Goal: Task Accomplishment & Management: Use online tool/utility

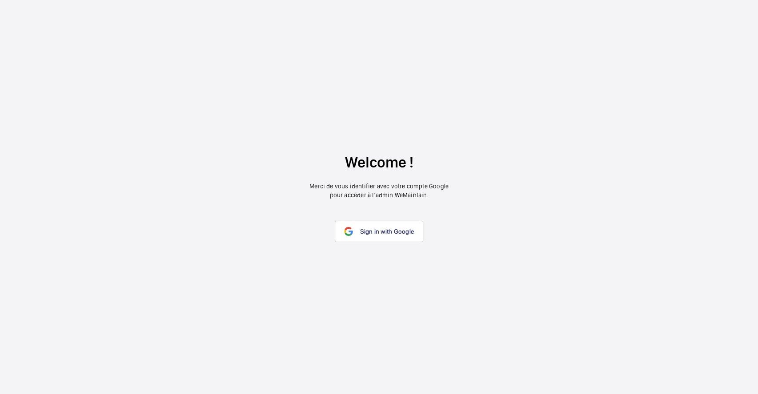
click at [377, 231] on span "Sign in with Google" at bounding box center [387, 231] width 54 height 7
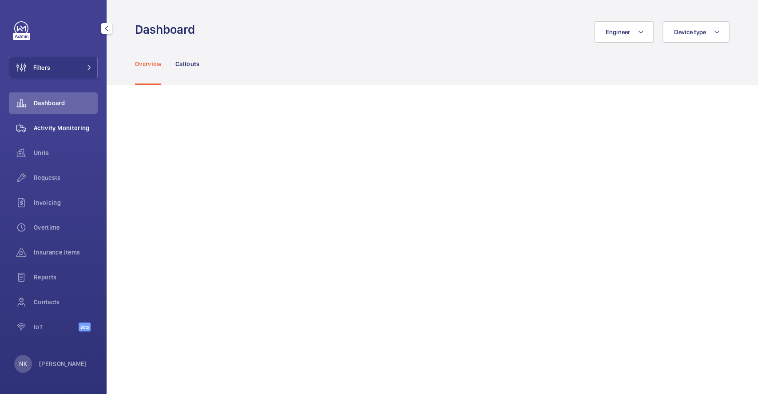
click at [69, 131] on span "Activity Monitoring" at bounding box center [66, 127] width 64 height 9
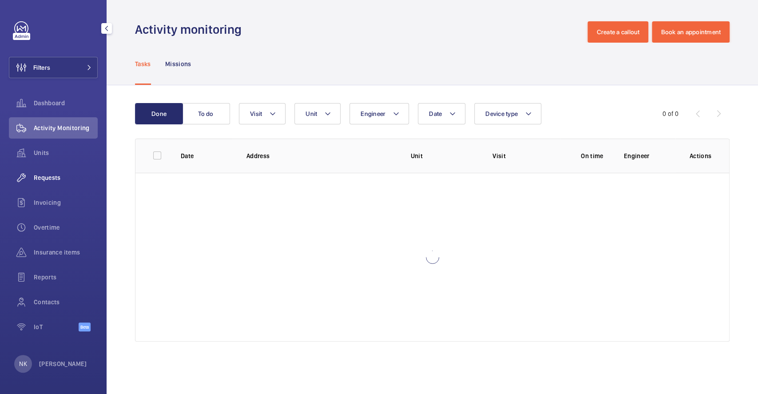
click at [44, 172] on div "Requests" at bounding box center [53, 177] width 89 height 21
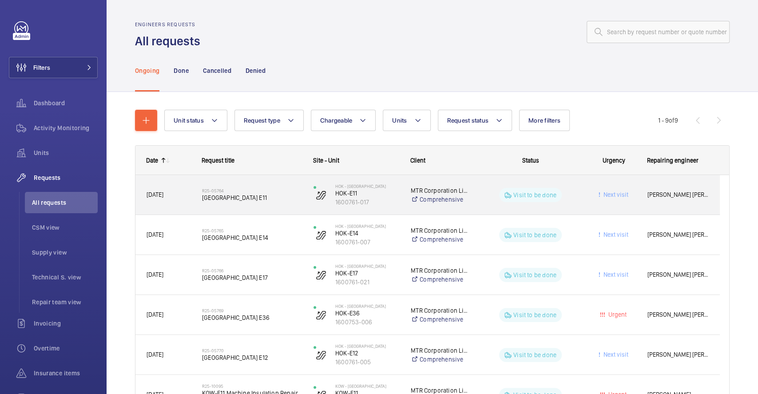
click at [272, 194] on span "[GEOGRAPHIC_DATA] E11" at bounding box center [252, 197] width 100 height 9
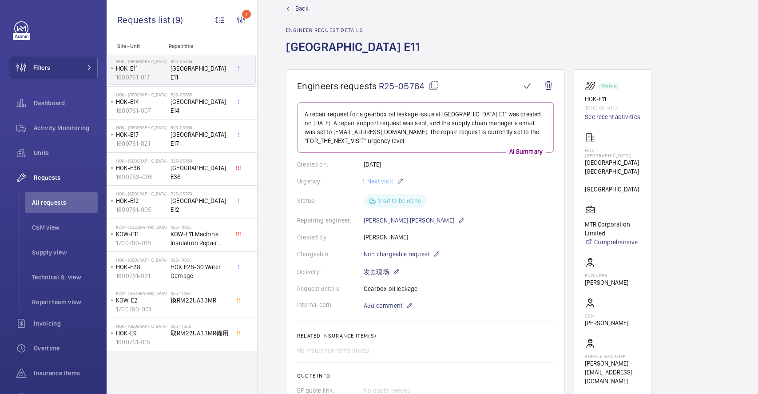
scroll to position [18, 0]
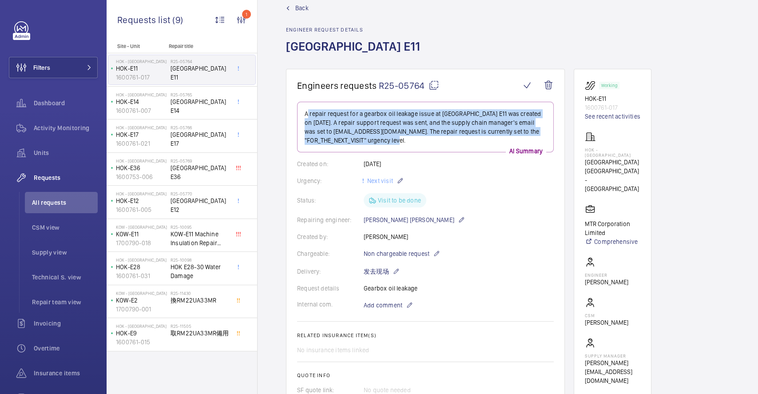
drag, startPoint x: 304, startPoint y: 110, endPoint x: 451, endPoint y: 146, distance: 151.5
click at [451, 146] on div "A repair request for a gearbox oil leakage issue at [GEOGRAPHIC_DATA] E11 was c…" at bounding box center [425, 127] width 257 height 51
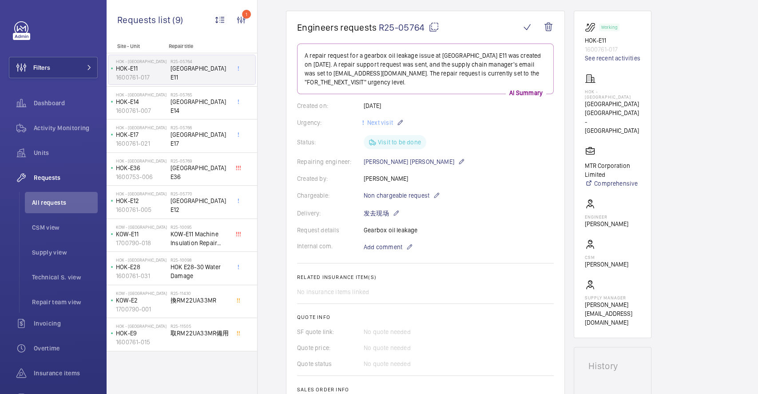
scroll to position [65, 0]
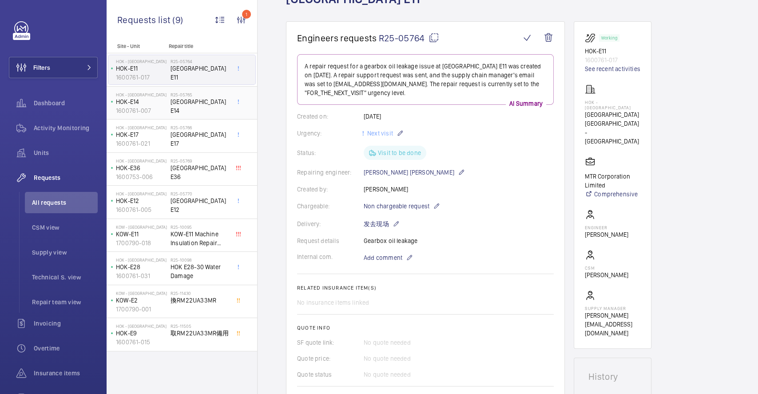
click at [201, 107] on span "[GEOGRAPHIC_DATA] E14" at bounding box center [200, 106] width 59 height 18
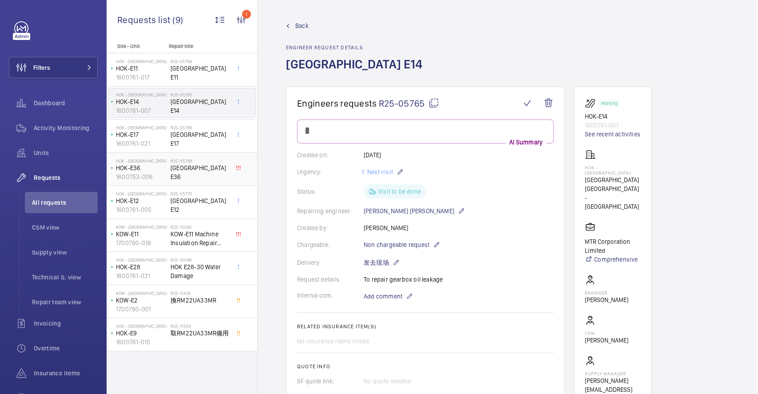
click at [195, 172] on span "[GEOGRAPHIC_DATA] E36" at bounding box center [200, 172] width 59 height 18
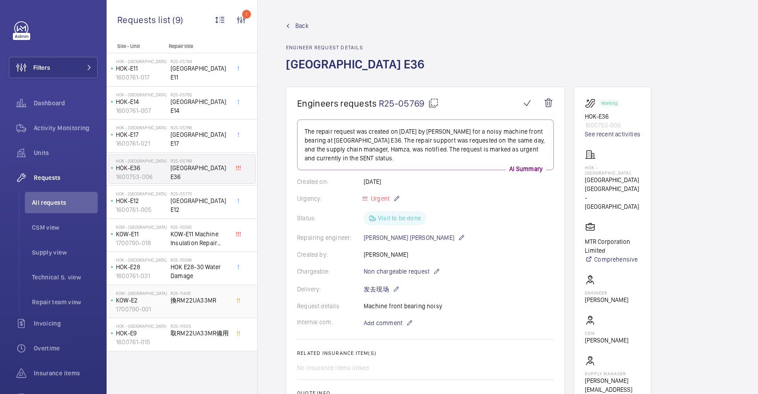
click at [192, 307] on div "R25-11430 換RM22UA33MR" at bounding box center [200, 304] width 59 height 26
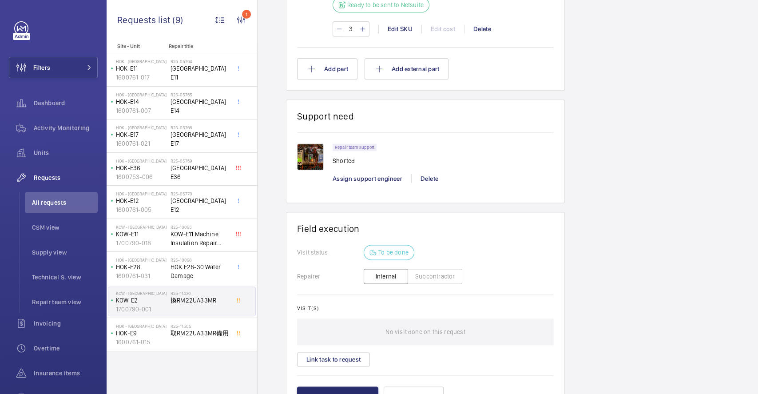
scroll to position [705, 0]
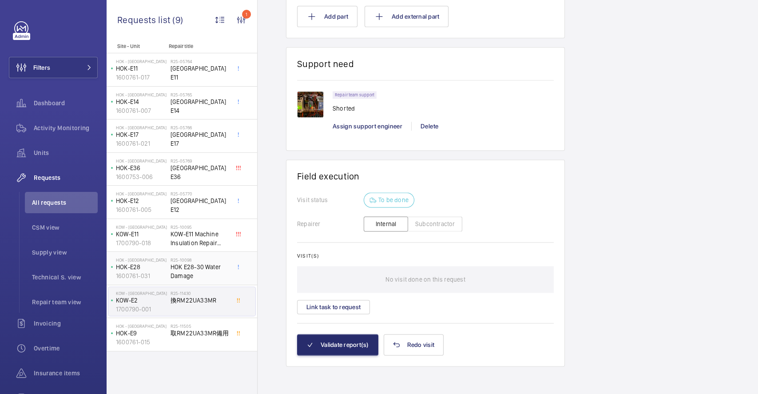
click at [211, 263] on span "HOK E28-30 Water Damage" at bounding box center [200, 272] width 59 height 18
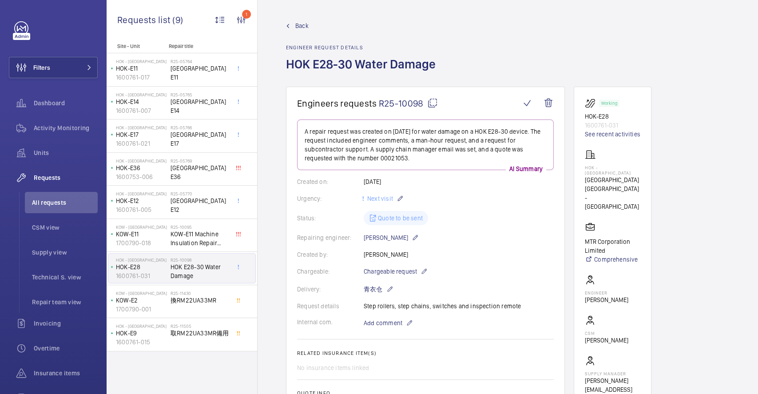
click at [485, 64] on div "Back Engineer request details HOK E28-30 Water Damage" at bounding box center [508, 53] width 444 height 65
click at [199, 72] on span "[GEOGRAPHIC_DATA] E11" at bounding box center [200, 73] width 59 height 18
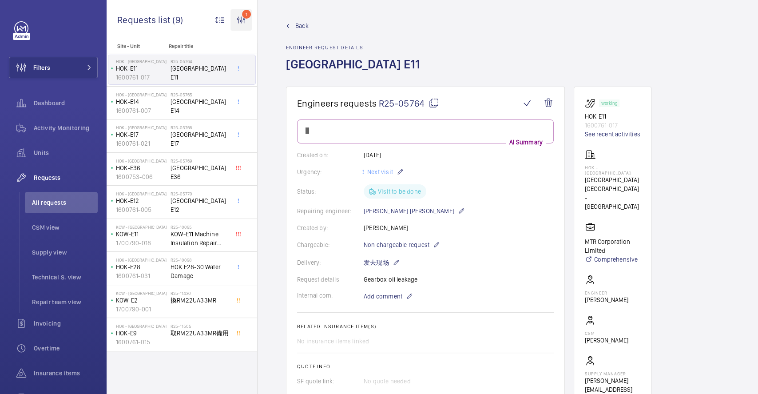
click at [237, 20] on wm-front-icon-button "1" at bounding box center [241, 19] width 21 height 21
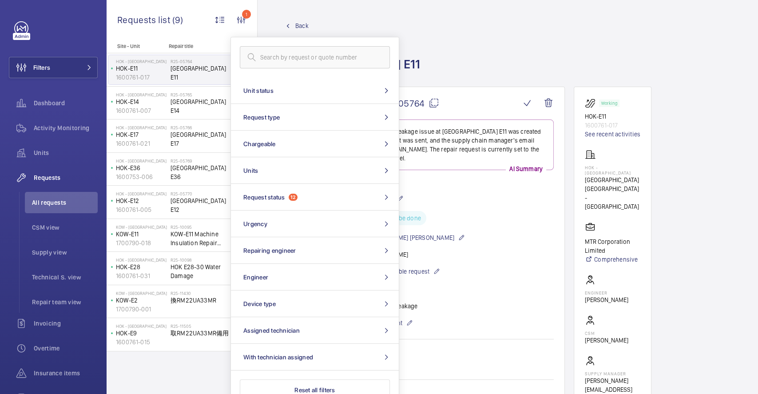
click at [468, 5] on wm-front-admin-header "Back Engineer request details [GEOGRAPHIC_DATA] E11" at bounding box center [508, 43] width 501 height 87
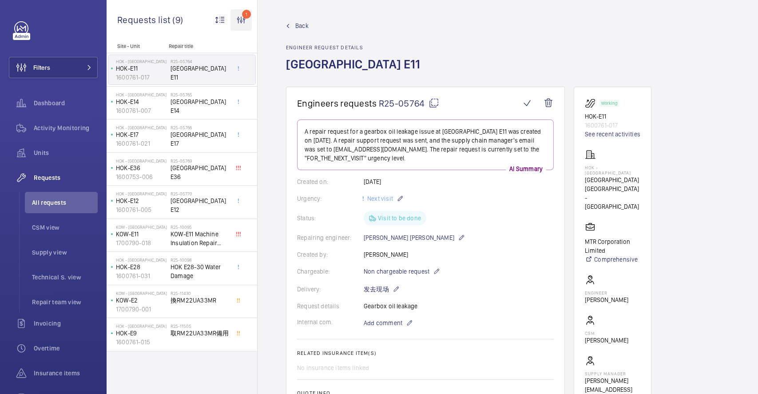
click at [238, 22] on wm-front-icon-button "1" at bounding box center [241, 19] width 21 height 21
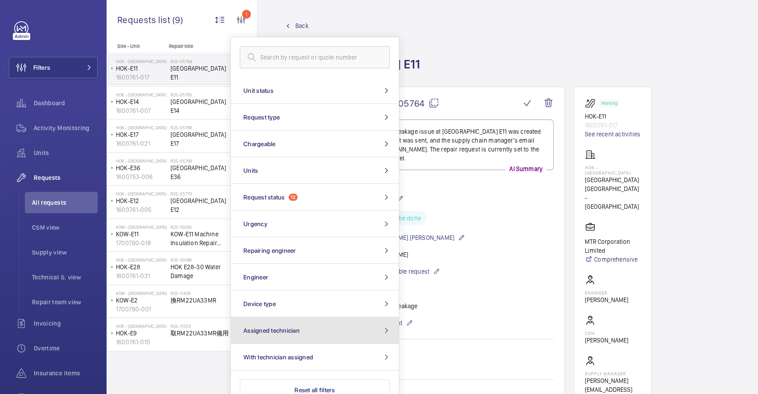
click at [260, 328] on span "Assigned technician" at bounding box center [271, 330] width 56 height 7
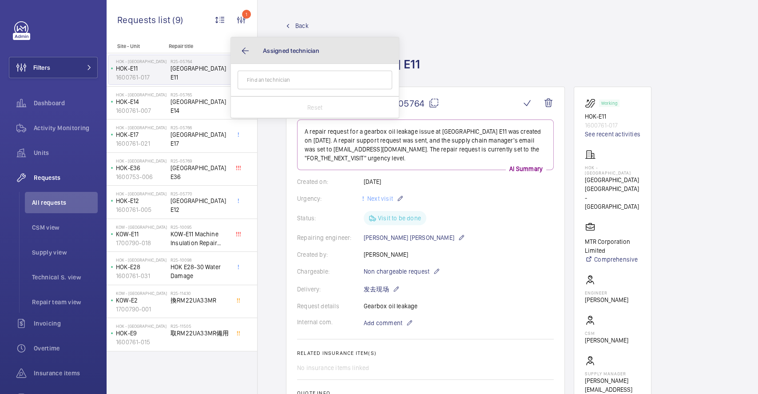
click at [248, 46] on button "Assigned technician" at bounding box center [315, 50] width 168 height 27
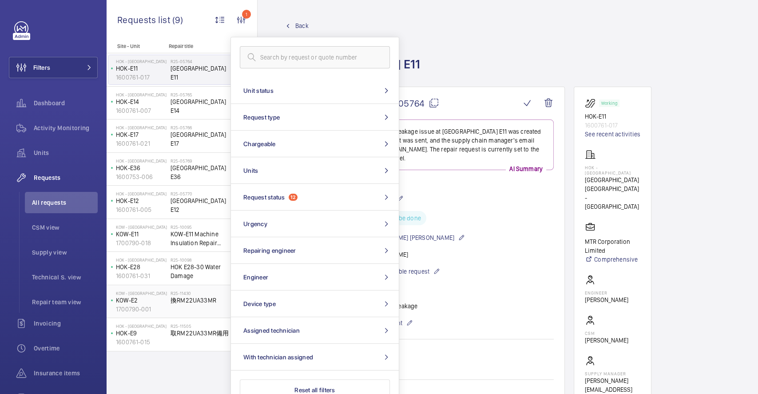
click at [188, 303] on span "換RM22UA33MR" at bounding box center [200, 300] width 59 height 9
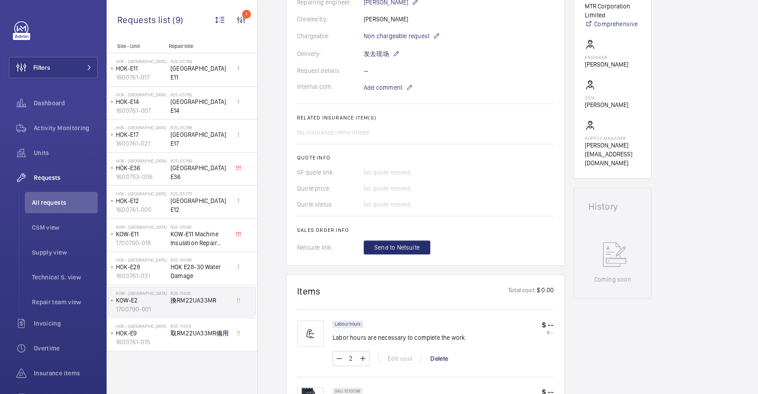
scroll to position [235, 0]
click at [450, 170] on div "No quote needed" at bounding box center [459, 172] width 190 height 9
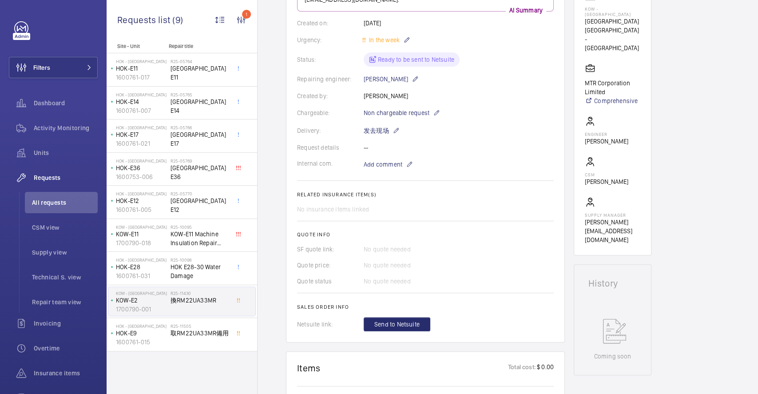
scroll to position [157, 0]
click at [435, 115] on mat-icon at bounding box center [436, 114] width 7 height 11
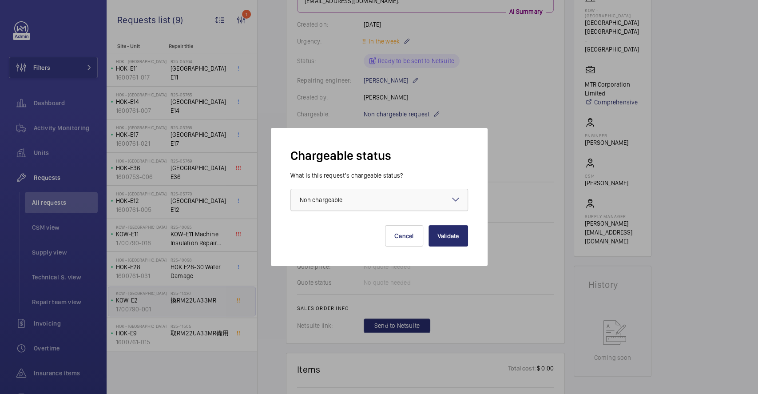
click at [438, 202] on div at bounding box center [379, 199] width 177 height 21
click at [518, 174] on div at bounding box center [379, 197] width 758 height 394
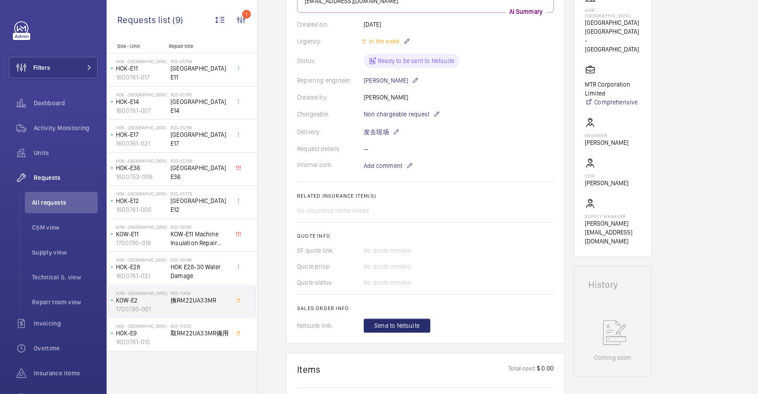
click at [495, 187] on wm-front-card-body "A repair request was created on [DATE], requesting the replacement of RM22UA33M…" at bounding box center [425, 147] width 257 height 370
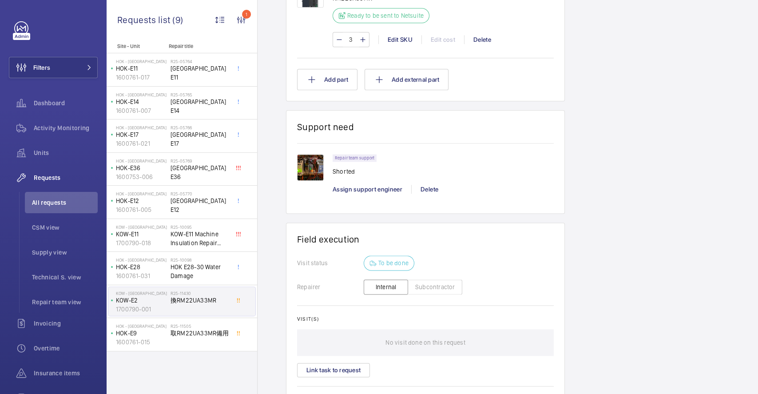
scroll to position [705, 0]
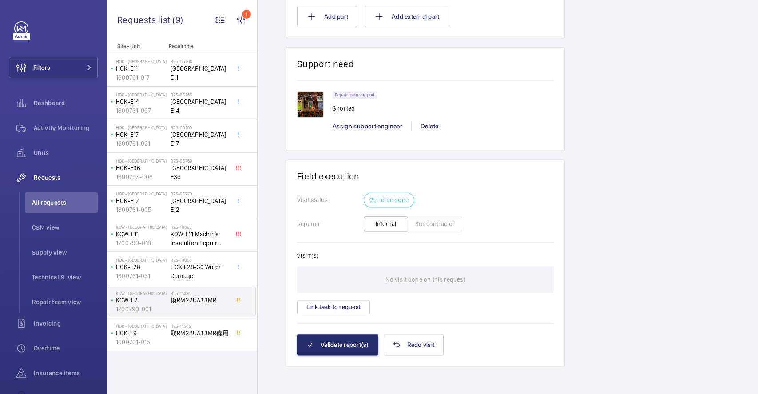
click at [383, 202] on p "To be done" at bounding box center [393, 199] width 30 height 9
click at [345, 301] on button "Link task to request" at bounding box center [333, 307] width 73 height 14
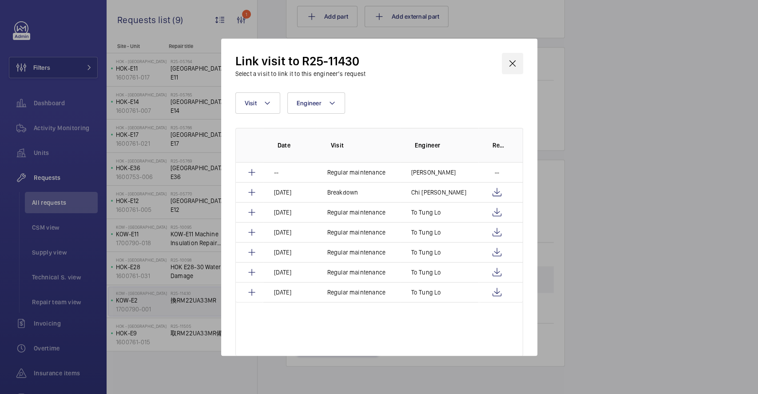
click at [518, 62] on wm-front-icon-button at bounding box center [512, 63] width 21 height 21
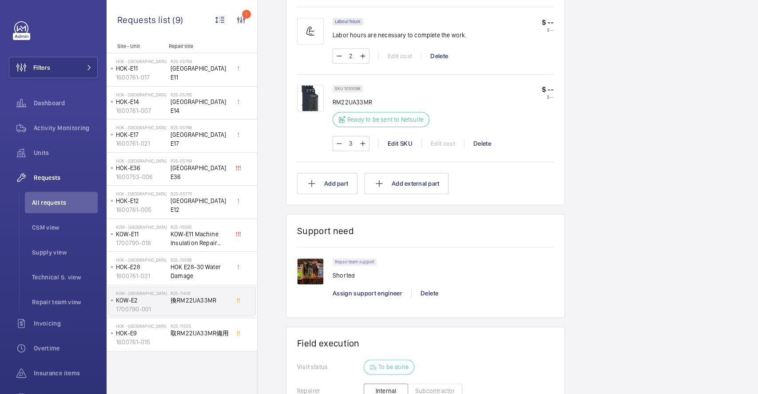
scroll to position [537, 0]
click at [306, 270] on img at bounding box center [310, 272] width 27 height 27
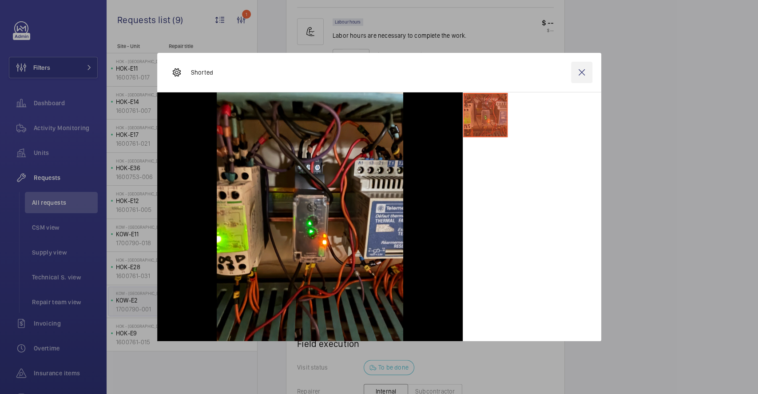
click at [580, 76] on wm-front-icon-button at bounding box center [581, 72] width 21 height 21
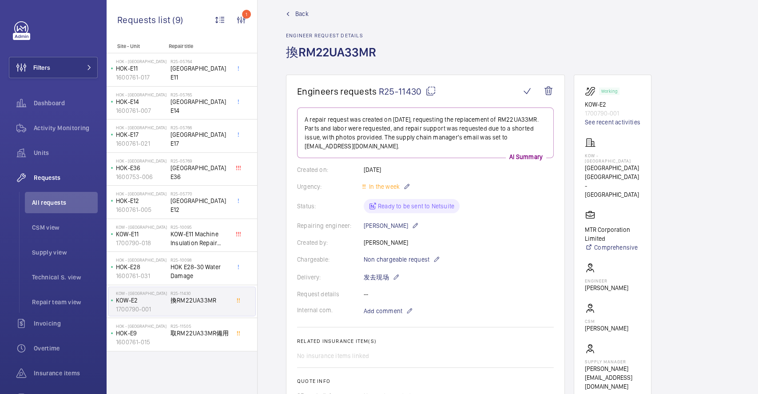
scroll to position [0, 0]
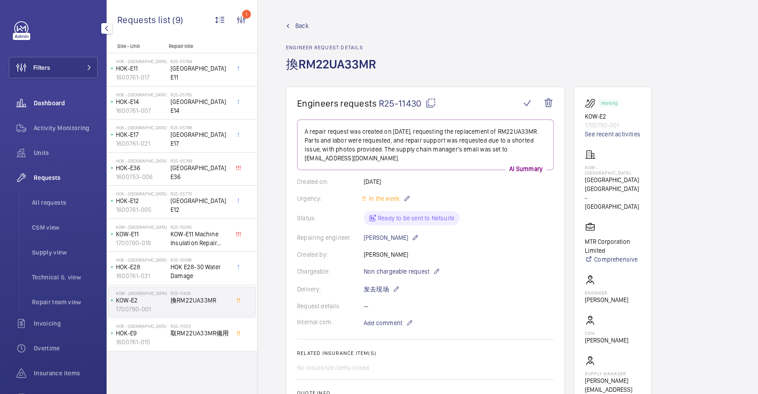
click at [63, 107] on div "Dashboard" at bounding box center [53, 102] width 89 height 21
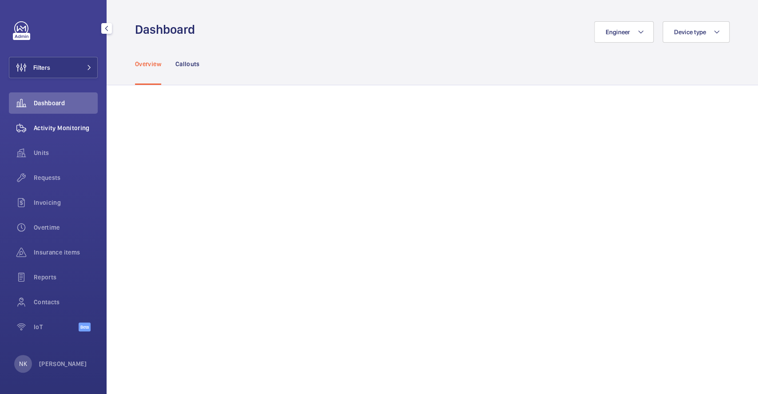
click at [66, 124] on span "Activity Monitoring" at bounding box center [66, 127] width 64 height 9
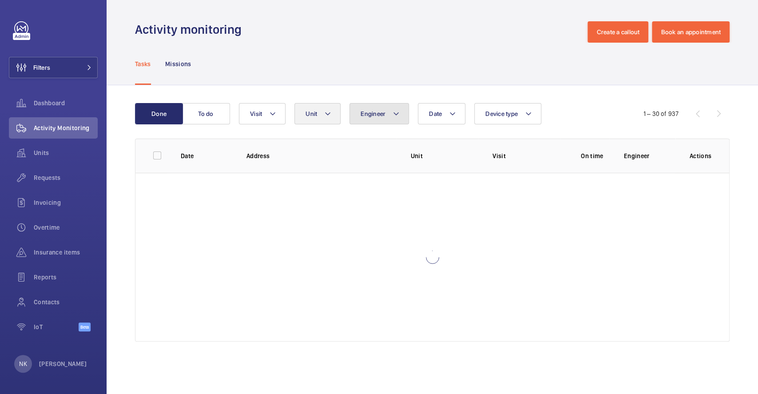
drag, startPoint x: 359, startPoint y: 110, endPoint x: 330, endPoint y: 114, distance: 29.2
click at [330, 114] on div "Date Engineer Unit Device type Visit" at bounding box center [431, 113] width 384 height 21
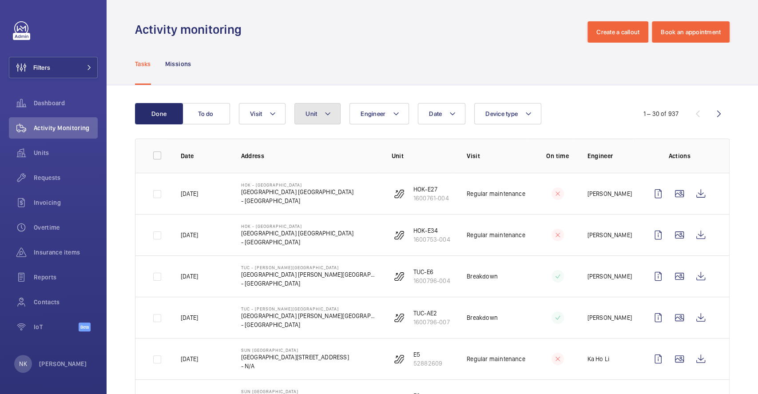
click at [319, 106] on button "Unit" at bounding box center [318, 113] width 46 height 21
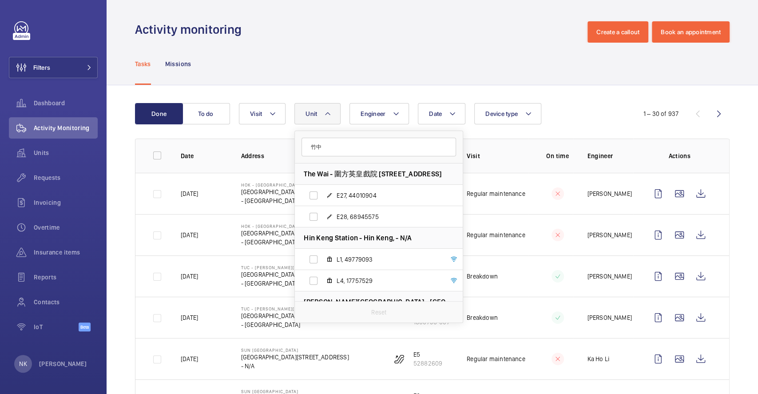
type input "竹"
type input "欣"
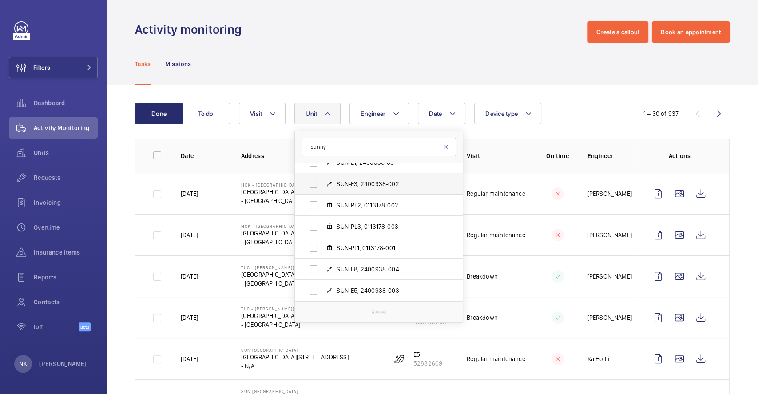
scroll to position [32, 0]
type input "sunny"
click at [362, 290] on span "SUN-E5, 2400938-003" at bounding box center [388, 291] width 103 height 9
click at [322, 290] on input "SUN-E5, 2400938-003" at bounding box center [314, 291] width 18 height 18
checkbox input "true"
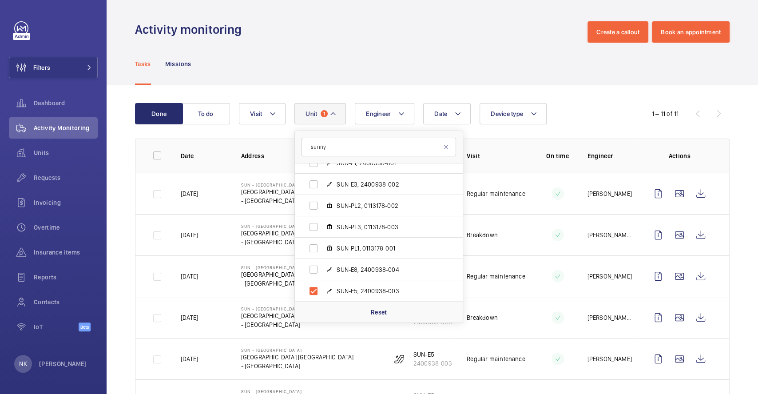
click at [251, 133] on wm-front-table "Done To do Date Engineer Unit 1 sunny SUN - [GEOGRAPHIC_DATA] - [GEOGRAPHIC_DAT…" at bounding box center [432, 365] width 595 height 525
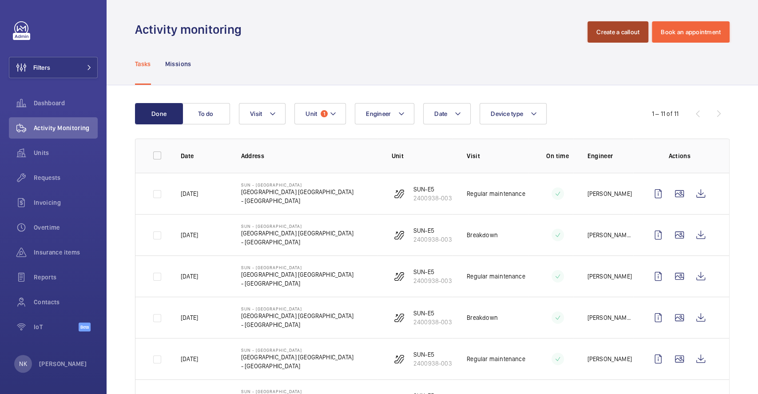
click at [606, 34] on button "Create a callout" at bounding box center [618, 31] width 61 height 21
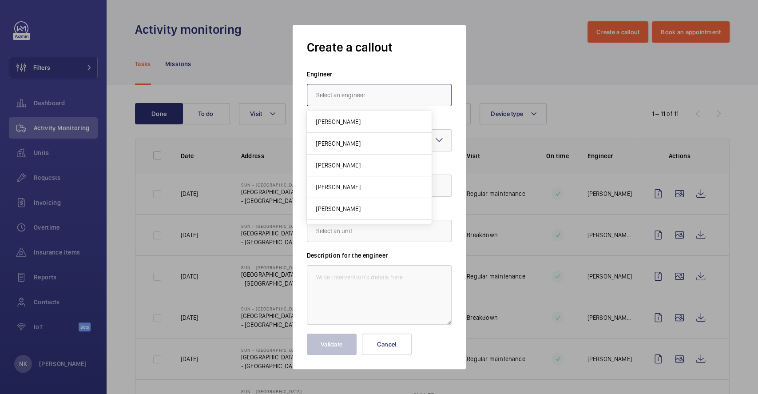
click at [339, 100] on input "text" at bounding box center [379, 95] width 145 height 22
click at [349, 96] on input "text" at bounding box center [379, 95] width 145 height 22
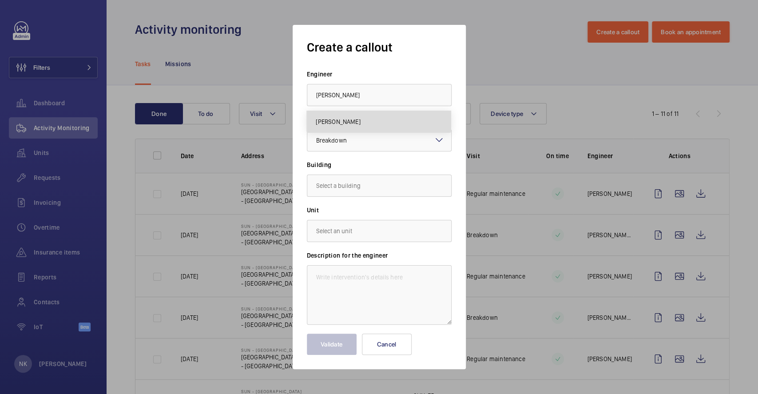
click at [341, 123] on span "[PERSON_NAME]" at bounding box center [338, 121] width 44 height 9
type input "[PERSON_NAME]"
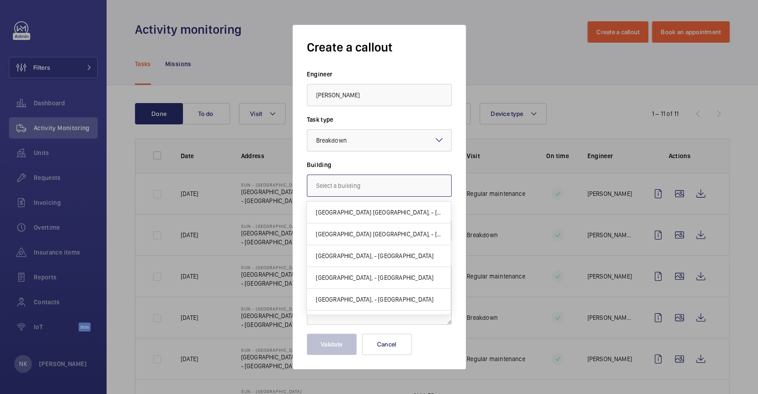
click at [335, 190] on input "text" at bounding box center [379, 186] width 145 height 22
click at [341, 236] on span "[GEOGRAPHIC_DATA] [GEOGRAPHIC_DATA], - [GEOGRAPHIC_DATA]" at bounding box center [379, 234] width 126 height 9
type input "[GEOGRAPHIC_DATA] [GEOGRAPHIC_DATA], - [GEOGRAPHIC_DATA]"
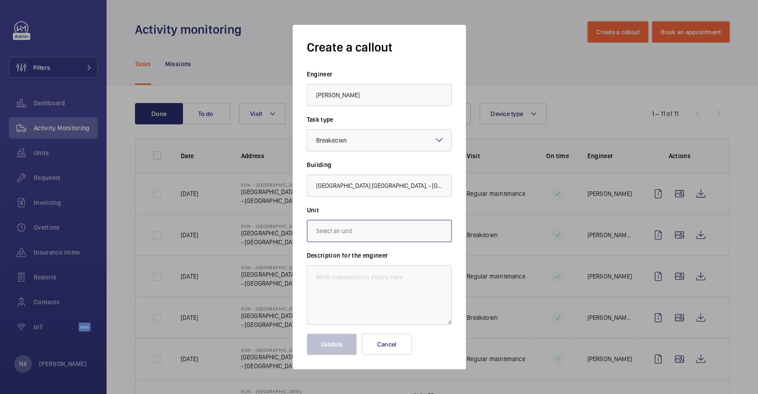
click at [342, 226] on input "text" at bounding box center [379, 231] width 145 height 22
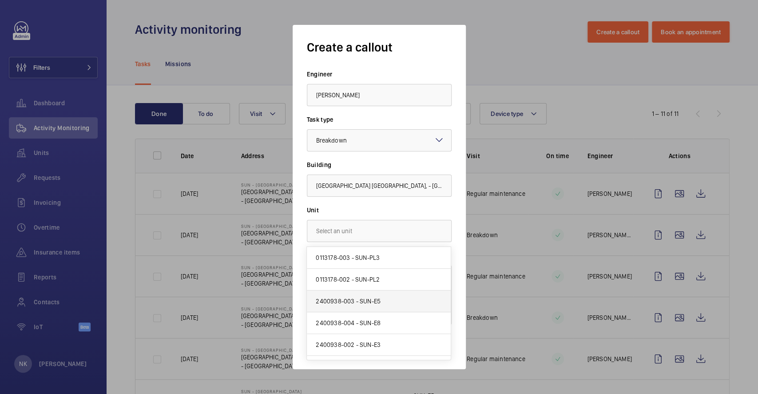
click at [397, 298] on mat-option "2400938-003 - SUN-E5" at bounding box center [379, 302] width 144 height 22
type input "2400938-003 - SUN-E5"
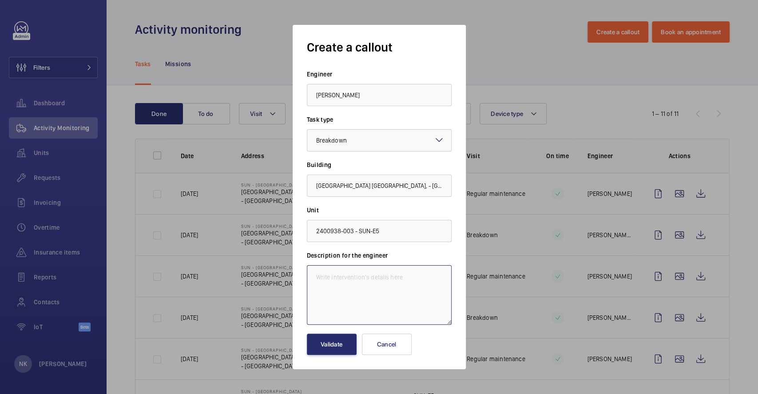
click at [352, 296] on textarea at bounding box center [379, 295] width 145 height 60
paste textarea "梯中間攝鞋仔"
type textarea "梯中間攝鞋仔"
click at [333, 338] on button "Validate" at bounding box center [332, 344] width 50 height 21
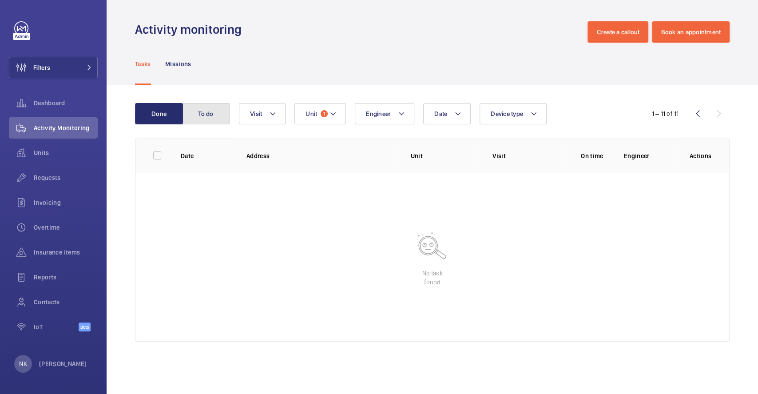
click at [204, 113] on button "To do" at bounding box center [206, 113] width 48 height 21
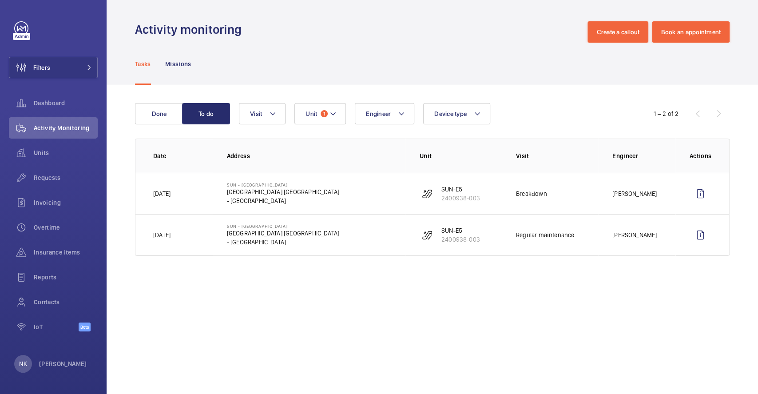
click at [167, 194] on p "[DATE]" at bounding box center [161, 193] width 17 height 9
click at [323, 116] on span "1" at bounding box center [324, 113] width 7 height 7
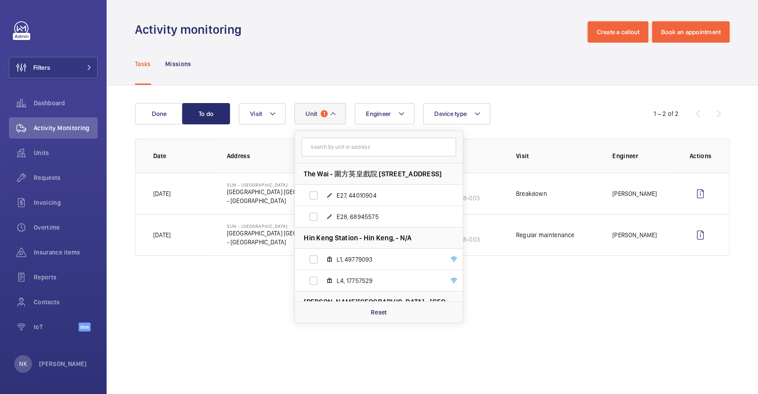
click at [344, 46] on div "Tasks Missions" at bounding box center [432, 64] width 595 height 42
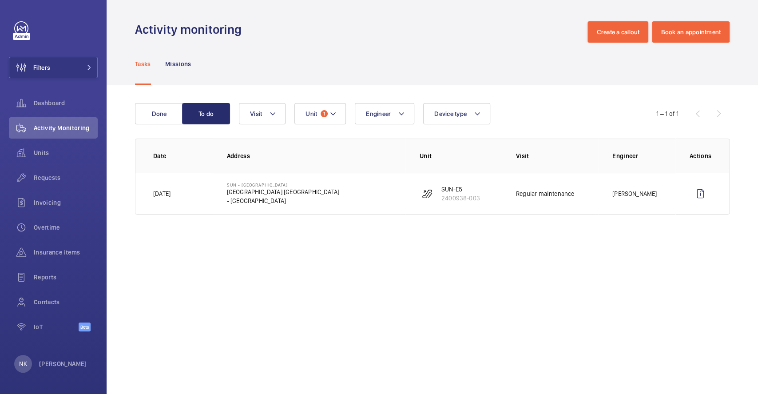
click at [359, 189] on td "[GEOGRAPHIC_DATA] [GEOGRAPHIC_DATA] [GEOGRAPHIC_DATA] - [GEOGRAPHIC_DATA]" at bounding box center [309, 194] width 193 height 42
click at [326, 119] on button "Unit 1" at bounding box center [321, 113] width 52 height 21
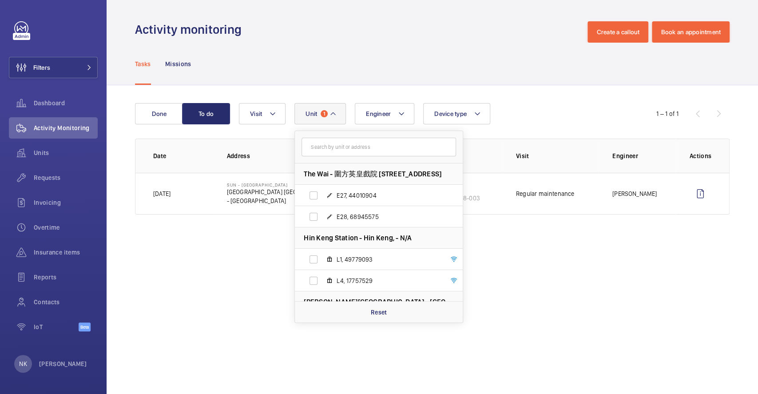
click at [365, 73] on div "Tasks Missions" at bounding box center [432, 64] width 595 height 42
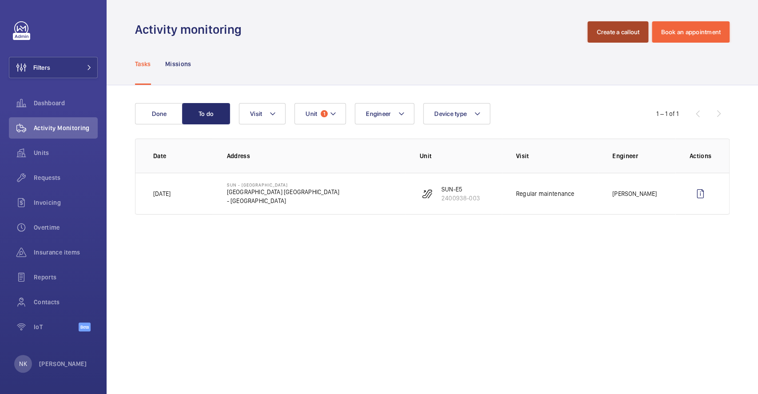
click at [611, 31] on button "Create a callout" at bounding box center [618, 31] width 61 height 21
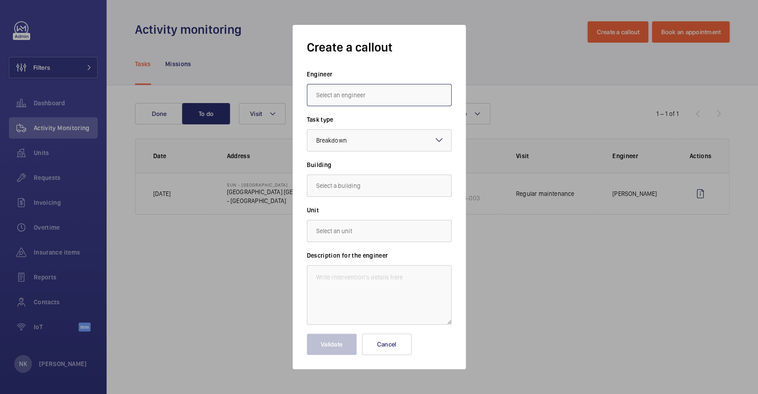
click at [398, 92] on input "text" at bounding box center [379, 95] width 145 height 22
click at [430, 95] on input "text" at bounding box center [379, 95] width 145 height 22
click at [403, 71] on label "Engineer" at bounding box center [379, 74] width 145 height 9
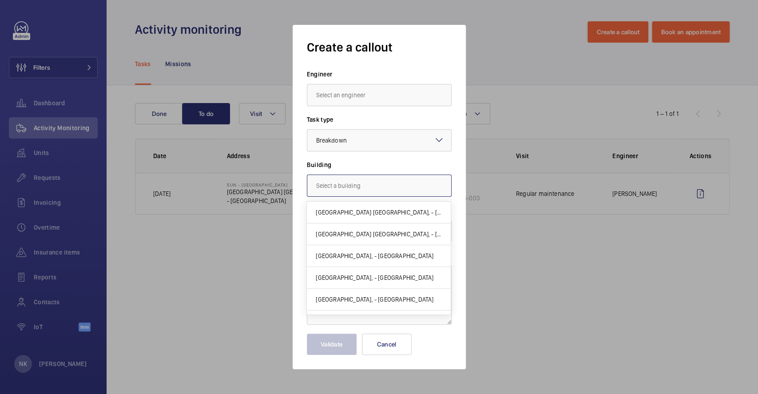
click at [347, 190] on input "text" at bounding box center [379, 186] width 145 height 22
click at [353, 164] on label "Building" at bounding box center [379, 164] width 145 height 9
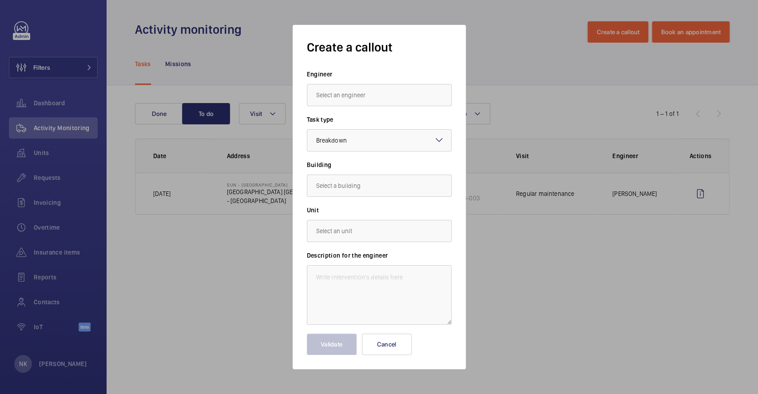
click at [526, 89] on div at bounding box center [379, 197] width 758 height 394
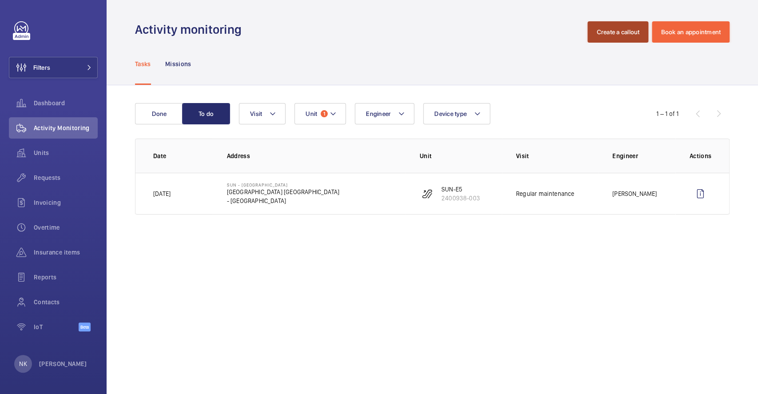
click at [613, 30] on button "Create a callout" at bounding box center [618, 31] width 61 height 21
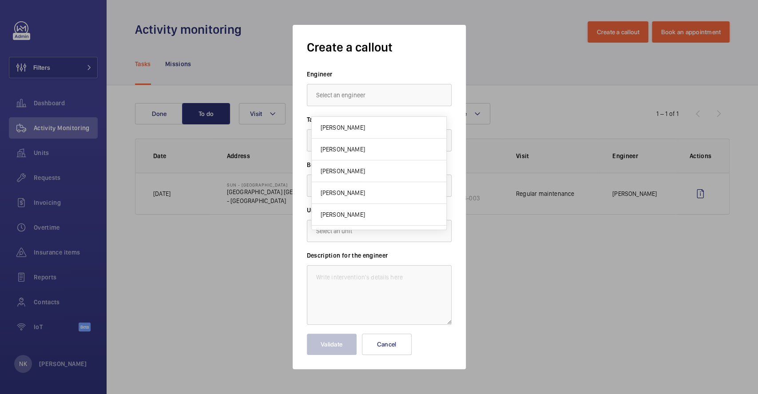
click at [354, 99] on input "text" at bounding box center [379, 95] width 145 height 22
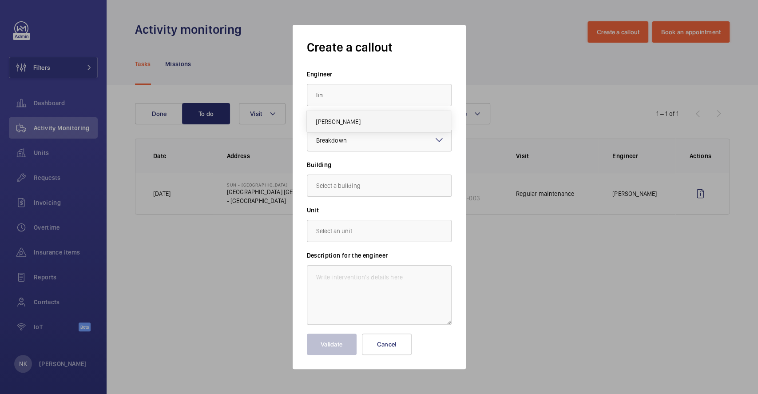
click at [364, 115] on mat-option "[PERSON_NAME]" at bounding box center [379, 121] width 144 height 21
type input "[PERSON_NAME]"
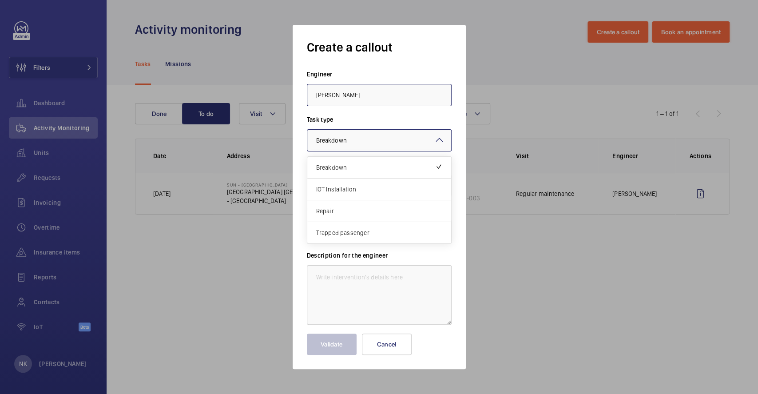
click at [358, 134] on div at bounding box center [379, 140] width 144 height 21
click at [361, 205] on div "Repair" at bounding box center [379, 211] width 144 height 22
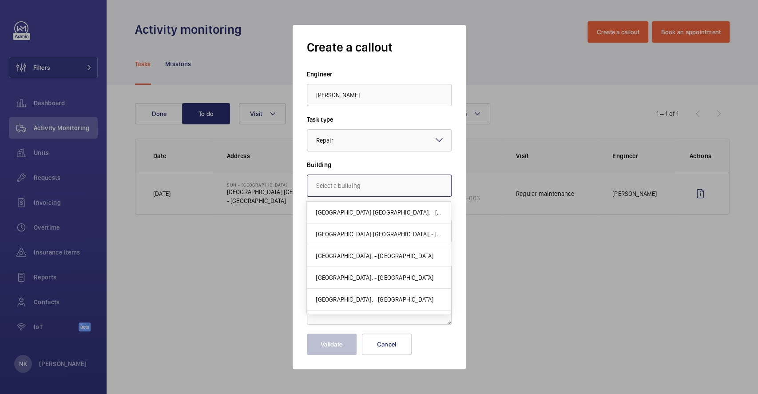
click at [360, 195] on input "text" at bounding box center [379, 186] width 145 height 22
click at [350, 231] on span "[GEOGRAPHIC_DATA] [GEOGRAPHIC_DATA], - [GEOGRAPHIC_DATA]" at bounding box center [379, 234] width 126 height 9
type input "[GEOGRAPHIC_DATA] [GEOGRAPHIC_DATA], - [GEOGRAPHIC_DATA]"
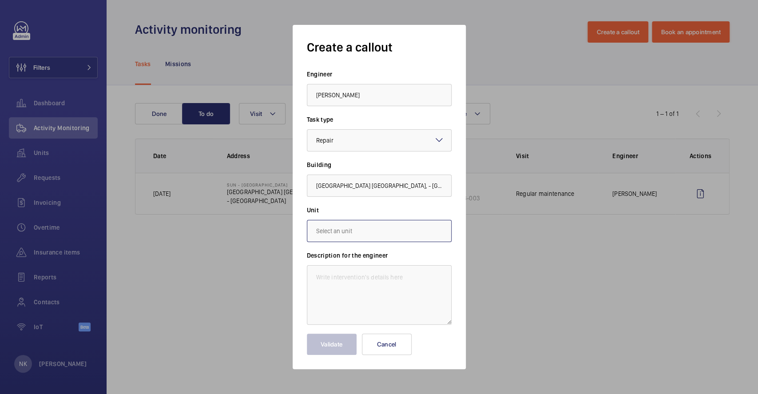
click at [338, 237] on input "text" at bounding box center [379, 231] width 145 height 22
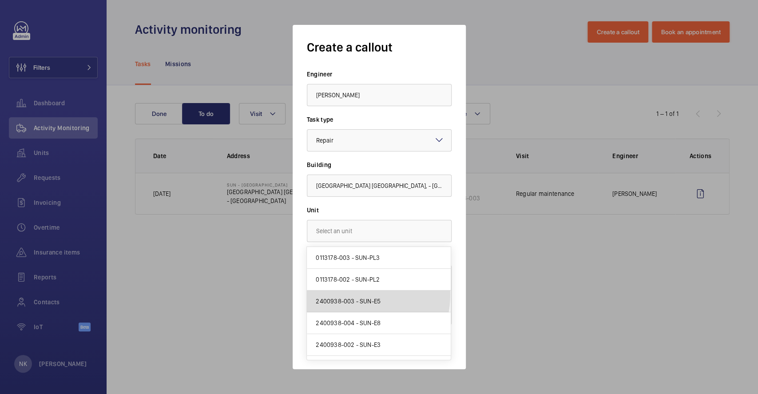
click at [352, 295] on mat-option "2400938-003 - SUN-E5" at bounding box center [379, 302] width 144 height 22
type input "2400938-003 - SUN-E5"
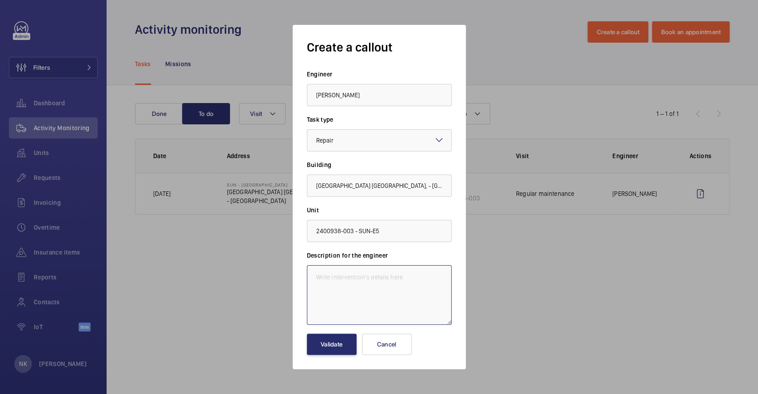
click at [343, 291] on textarea at bounding box center [379, 295] width 145 height 60
paste textarea "預防性維修（主迫力檢修工程） 承辦商開工6/9/2025 01:30 工程已完成及測試主迫力運作正常後已恢復使用。 張振邦協助維修。"
type textarea "預防性維修（主迫力檢修工程） 承辦商開工6/9/2025 01:30 工程已完成及測試主迫力運作正常後已恢復使用。 張振邦協助維修。"
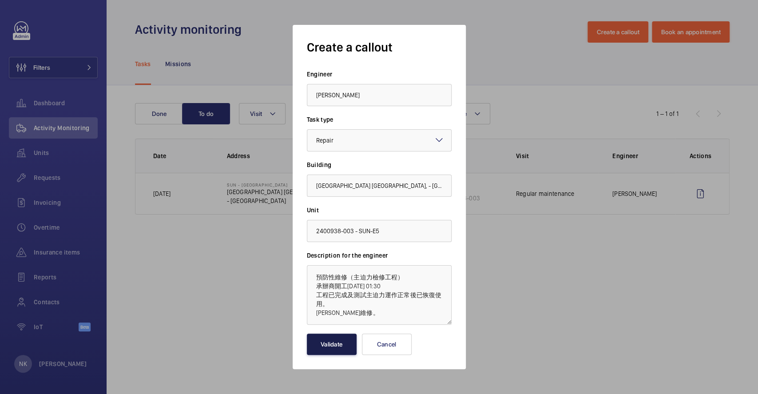
click at [344, 346] on button "Validate" at bounding box center [332, 344] width 50 height 21
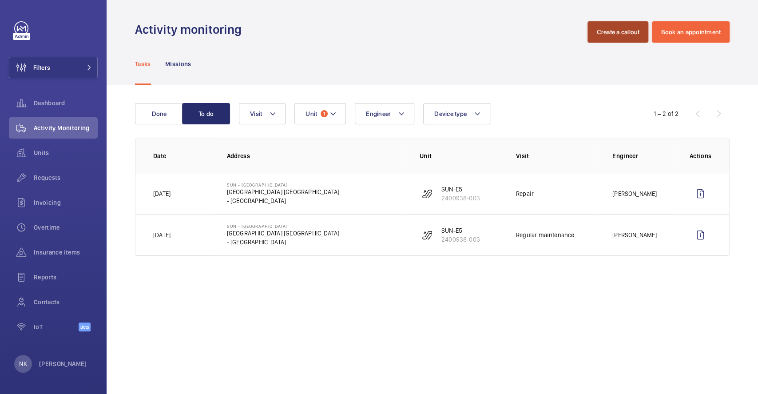
click at [617, 38] on button "Create a callout" at bounding box center [618, 31] width 61 height 21
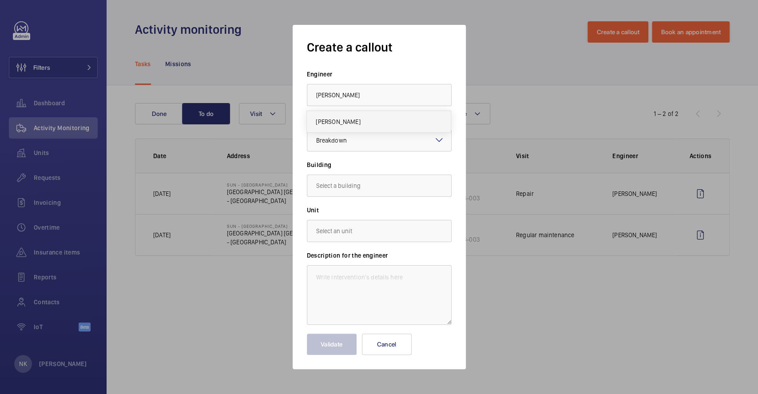
click at [334, 121] on span "[PERSON_NAME]" at bounding box center [338, 121] width 44 height 9
type input "[PERSON_NAME]"
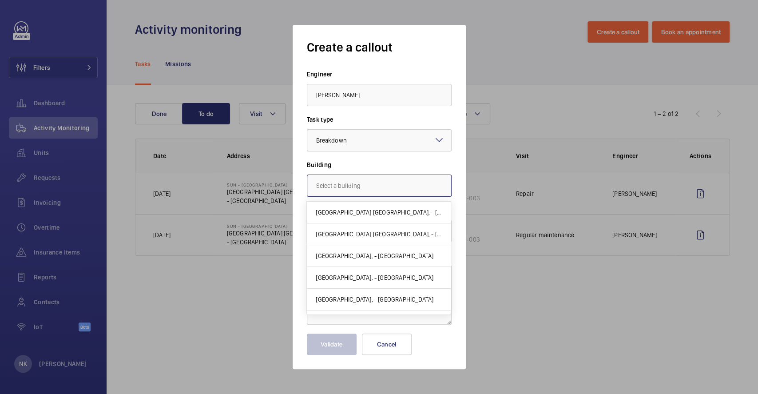
click at [356, 179] on input "text" at bounding box center [379, 186] width 145 height 22
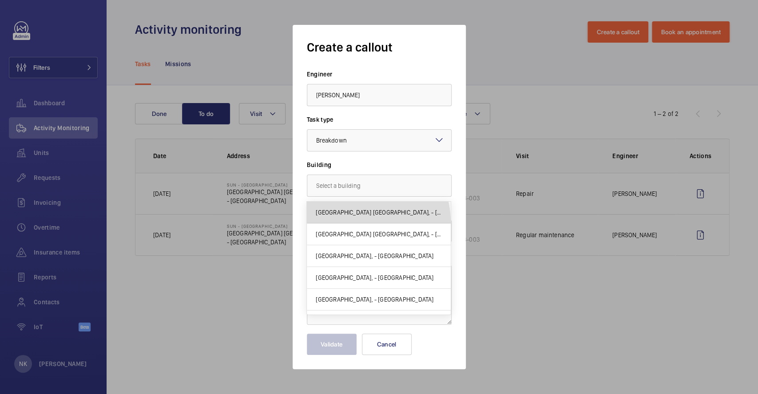
click at [356, 222] on mat-option "[GEOGRAPHIC_DATA] [GEOGRAPHIC_DATA], - [GEOGRAPHIC_DATA]" at bounding box center [379, 213] width 144 height 22
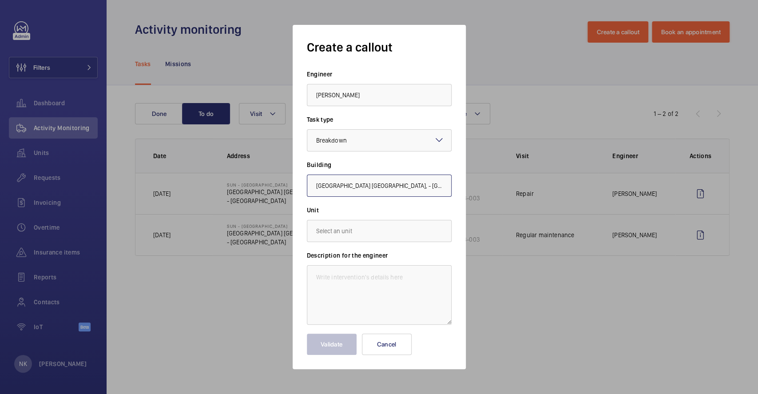
click at [356, 190] on input "[GEOGRAPHIC_DATA] [GEOGRAPHIC_DATA], - [GEOGRAPHIC_DATA]" at bounding box center [379, 186] width 145 height 22
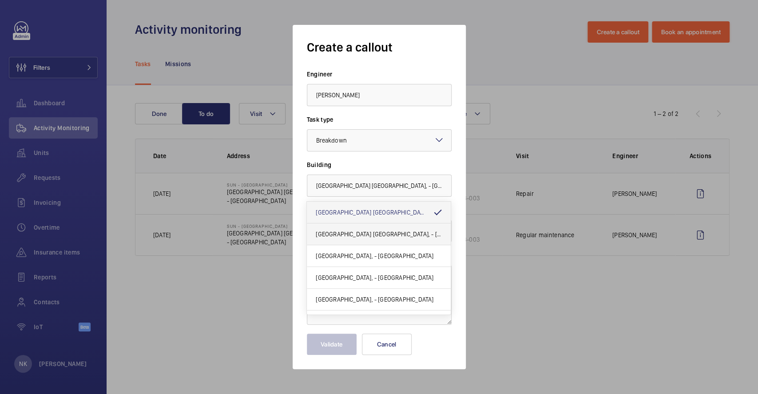
click at [362, 236] on span "[GEOGRAPHIC_DATA] [GEOGRAPHIC_DATA], - [GEOGRAPHIC_DATA]" at bounding box center [379, 234] width 126 height 9
type input "[GEOGRAPHIC_DATA] [GEOGRAPHIC_DATA], - [GEOGRAPHIC_DATA]"
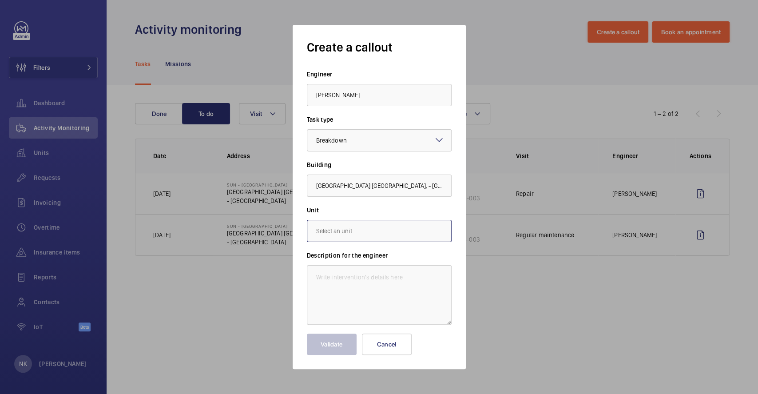
click at [366, 227] on input "text" at bounding box center [379, 231] width 145 height 22
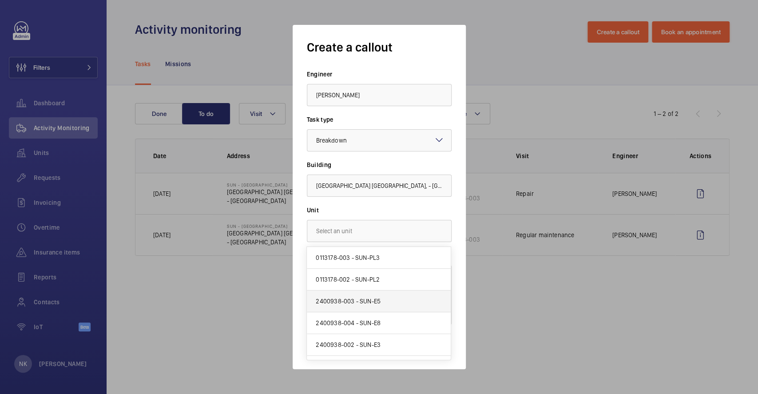
click at [348, 305] on span "2400938-003 - SUN-E5" at bounding box center [348, 301] width 65 height 9
type input "2400938-003 - SUN-E5"
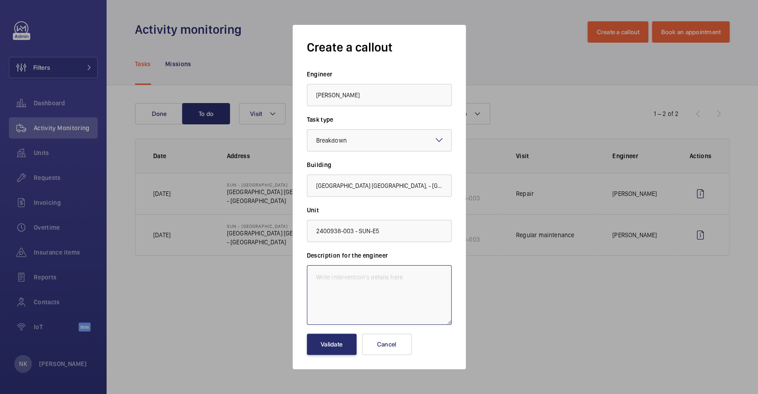
click at [351, 296] on textarea at bounding box center [379, 295] width 145 height 60
click at [308, 115] on label "Task type" at bounding box center [379, 119] width 145 height 9
click at [345, 300] on textarea at bounding box center [379, 295] width 145 height 60
paste textarea "梯頭右邊扶手帶出入口掣生效，reset後檢查出入口掣正常放梯（開工09:52）"
drag, startPoint x: 415, startPoint y: 301, endPoint x: 275, endPoint y: 163, distance: 196.6
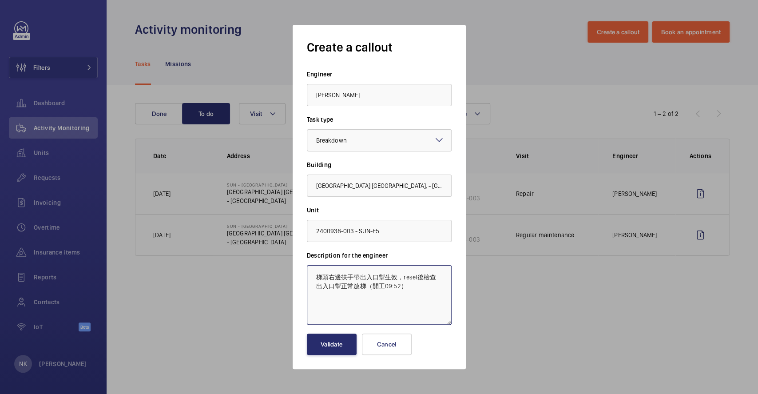
click at [275, 163] on div "Create a callout Engineer Lin Ming Feng Task type Select a task type × Breakdow…" at bounding box center [379, 197] width 758 height 394
click at [342, 296] on textarea "梯頭右邊扶手帶出入口掣生效，reset後檢查出入口掣正常放梯（開工09:52）" at bounding box center [379, 295] width 145 height 60
drag, startPoint x: 430, startPoint y: 297, endPoint x: 329, endPoint y: 222, distance: 125.6
click at [329, 222] on form "Engineer Lin Ming Feng Task type Select a task type × Breakdown × Building 欣澳站 …" at bounding box center [379, 212] width 145 height 285
click at [420, 299] on textarea "梯頭右邊扶手帶出入口掣生效，reset後檢查出入口掣正常放梯（開工09:52）" at bounding box center [379, 295] width 145 height 60
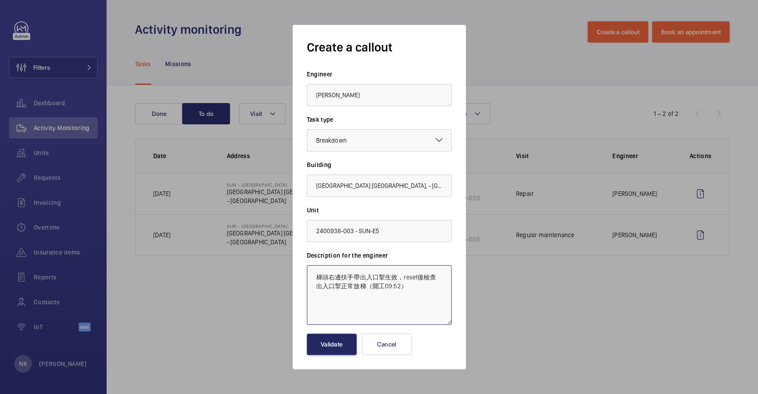
type textarea "梯頭右邊扶手帶出入口掣生效，reset後檢查出入口掣正常放梯（開工09:52）"
click at [327, 341] on button "Validate" at bounding box center [332, 344] width 50 height 21
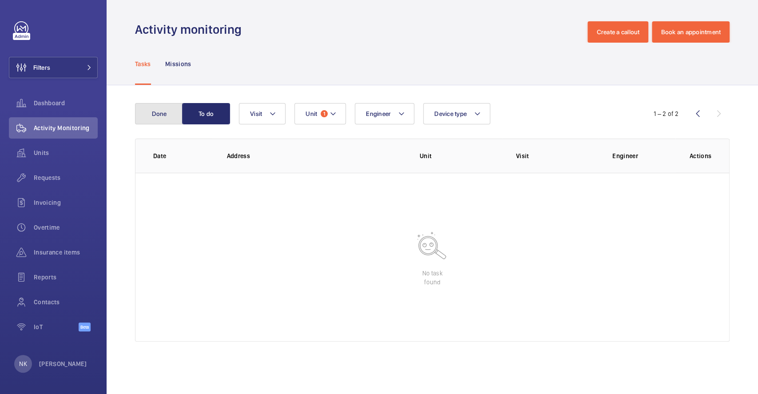
click at [141, 121] on button "Done" at bounding box center [159, 113] width 48 height 21
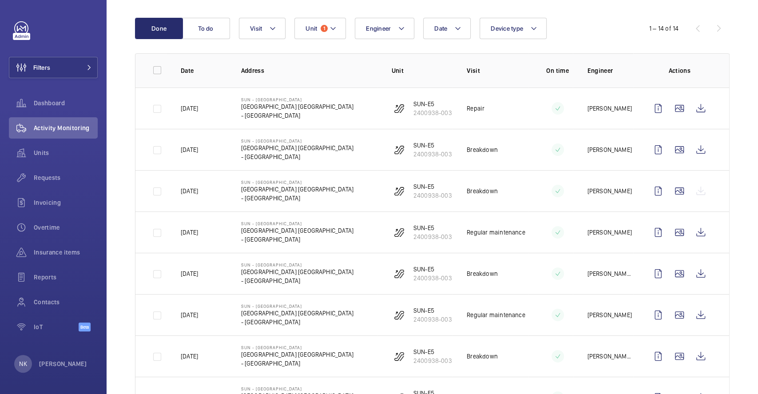
scroll to position [86, 0]
click at [690, 279] on wm-front-icon-button at bounding box center [700, 272] width 21 height 21
click at [554, 188] on mat-icon at bounding box center [557, 190] width 7 height 11
click at [672, 191] on wm-front-icon-button at bounding box center [679, 189] width 21 height 21
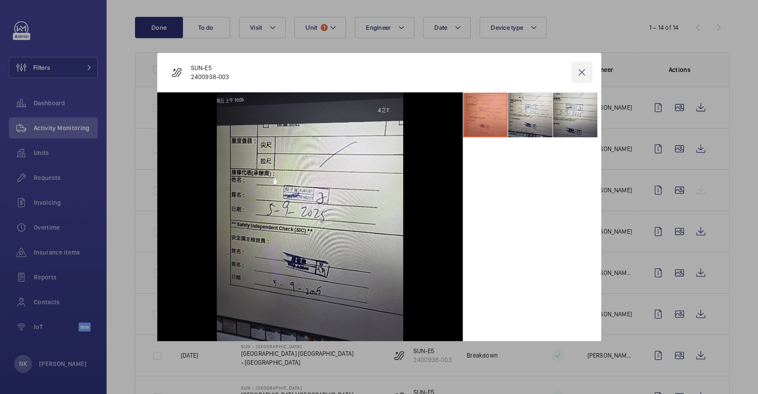
click at [583, 71] on wm-front-icon-button at bounding box center [581, 72] width 21 height 21
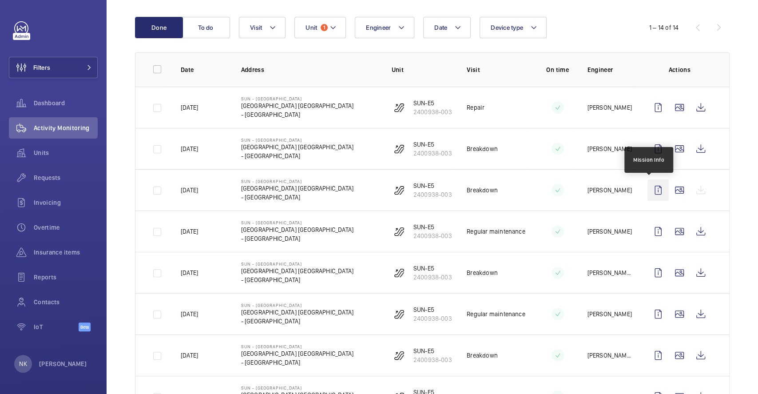
click at [648, 187] on wm-front-icon-button at bounding box center [658, 189] width 21 height 21
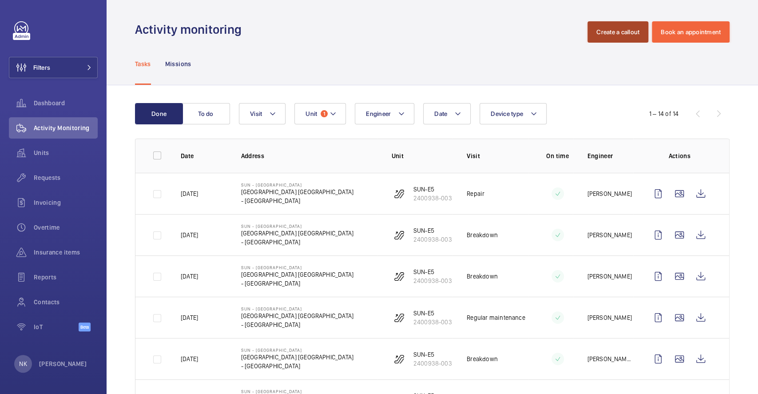
click at [598, 31] on button "Create a callout" at bounding box center [618, 31] width 61 height 21
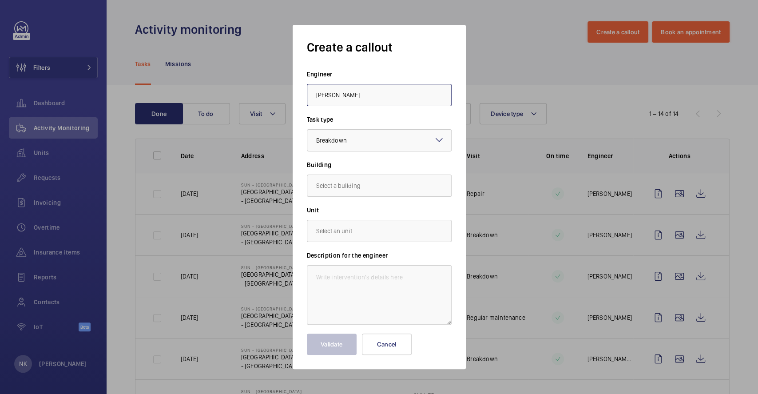
type input "[PERSON_NAME]"
click at [364, 187] on input "text" at bounding box center [379, 186] width 145 height 22
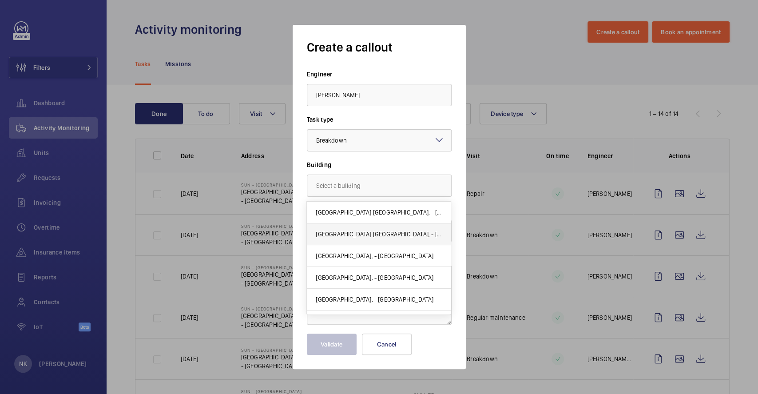
click at [347, 236] on span "[GEOGRAPHIC_DATA] [GEOGRAPHIC_DATA], - [GEOGRAPHIC_DATA]" at bounding box center [379, 234] width 126 height 9
type input "[GEOGRAPHIC_DATA] [GEOGRAPHIC_DATA], - [GEOGRAPHIC_DATA]"
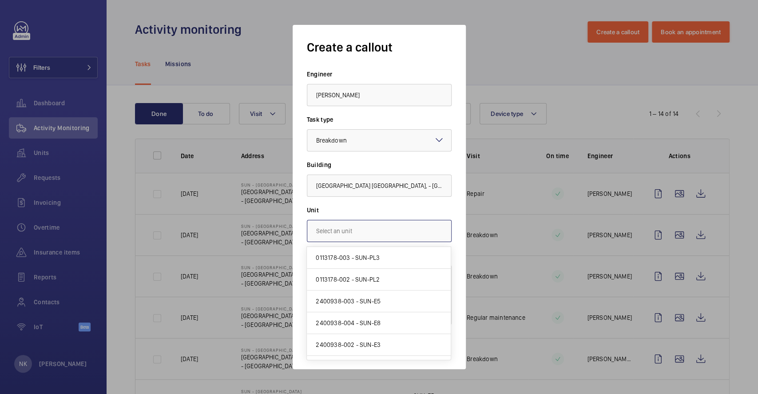
click at [338, 231] on input "text" at bounding box center [379, 231] width 145 height 22
click at [344, 299] on span "2400938-003 - SUN-E5" at bounding box center [348, 301] width 65 height 9
type input "2400938-003 - SUN-E5"
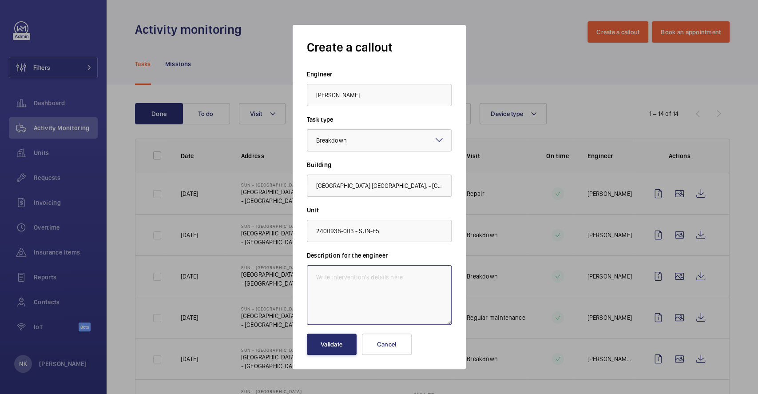
click at [344, 283] on textarea at bounding box center [379, 295] width 145 height 60
paste textarea "brake coil壞，維修brake coil，調教brake頭制，測試正常放回，上brake距離400mm，落為430mm。開始工作時間：07:55 WO…"
drag, startPoint x: 398, startPoint y: 305, endPoint x: 349, endPoint y: 275, distance: 57.2
click at [349, 275] on textarea "brake coil壞，維修brake coil，調教brake頭制，測試正常放回，上brake距離400mm，落為430mm。開始工作時間：07:55 WO…" at bounding box center [379, 295] width 145 height 60
type textarea "brake coil壞"
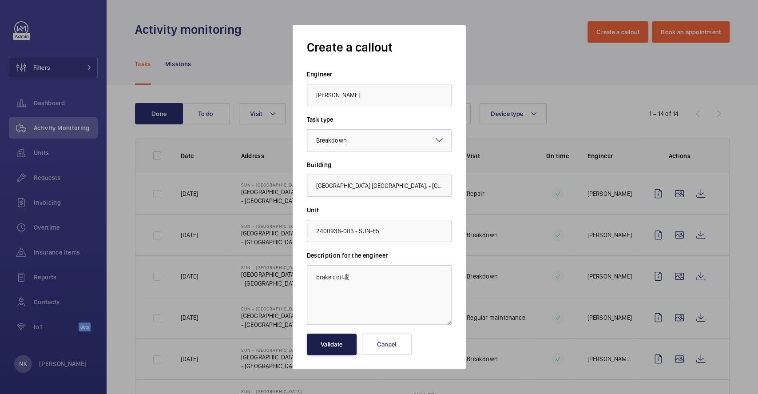
click at [339, 339] on button "Validate" at bounding box center [332, 344] width 50 height 21
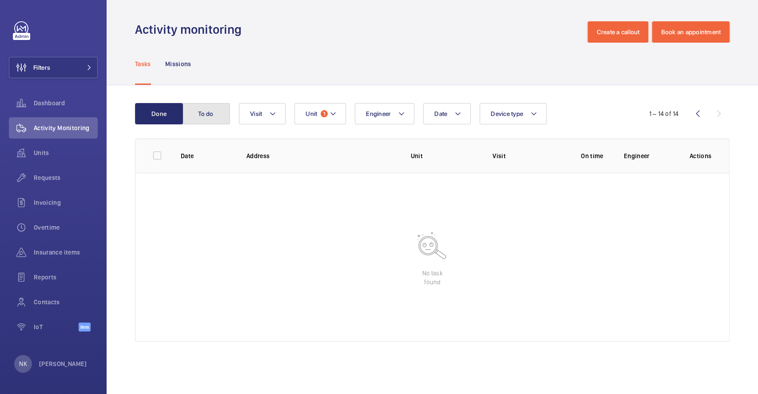
click at [208, 116] on button "To do" at bounding box center [206, 113] width 48 height 21
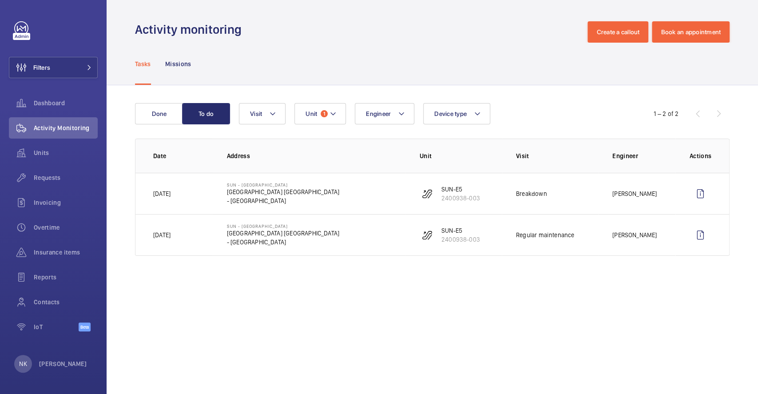
click at [327, 179] on td "SUN - Sunny Bay Station 欣澳站 Sunny Bay Station - HONG KONG" at bounding box center [309, 193] width 193 height 41
click at [272, 189] on p "[GEOGRAPHIC_DATA] [GEOGRAPHIC_DATA]" at bounding box center [283, 191] width 112 height 9
click at [178, 194] on td "[DATE]" at bounding box center [173, 193] width 77 height 41
drag, startPoint x: 167, startPoint y: 187, endPoint x: 662, endPoint y: 192, distance: 495.3
click at [0, 0] on tr "Today SUN - Sunny Bay Station 欣澳站 Sunny Bay Station - HONG KONG SUN-E5 2400938-…" at bounding box center [0, 0] width 0 height 0
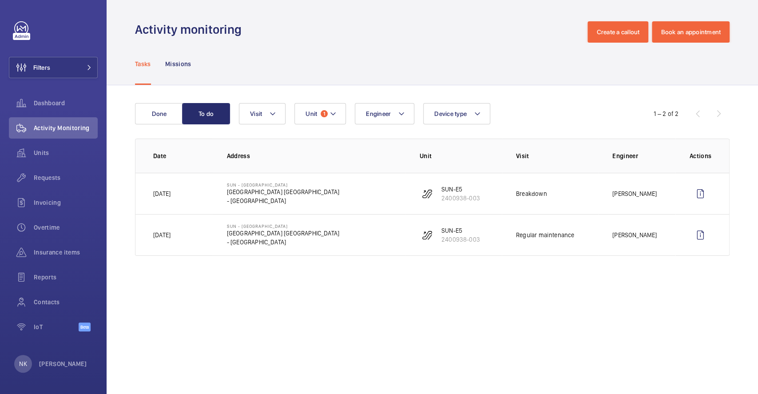
click at [679, 201] on td at bounding box center [703, 193] width 54 height 41
click at [695, 200] on wm-front-icon-button at bounding box center [700, 193] width 21 height 21
click at [328, 103] on button "Unit 1" at bounding box center [321, 113] width 52 height 21
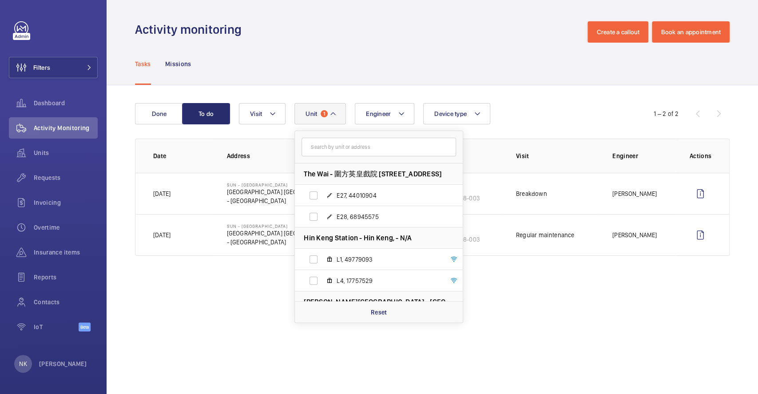
click at [352, 53] on div "Tasks Missions" at bounding box center [432, 64] width 595 height 42
